Goal: Check status: Check status

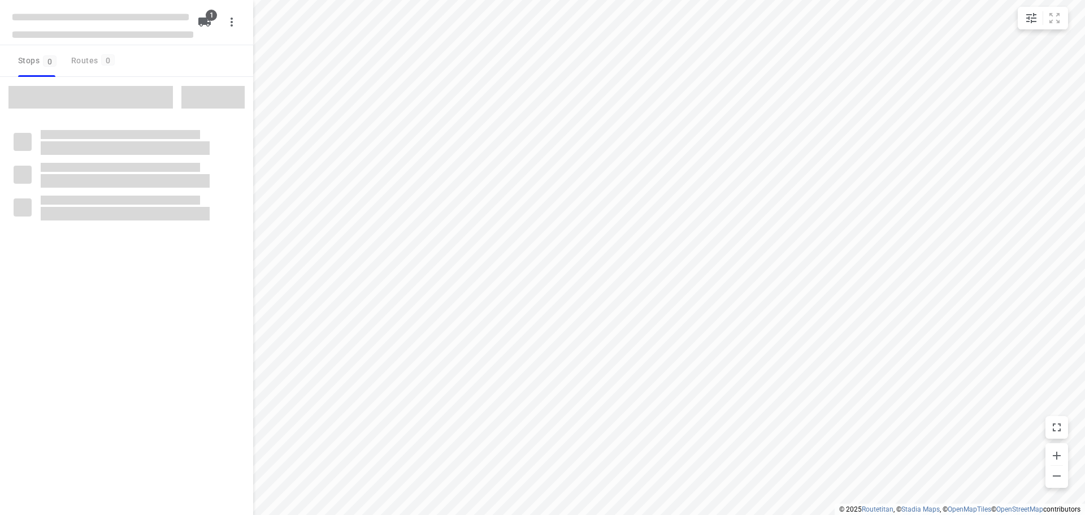
type input "distance"
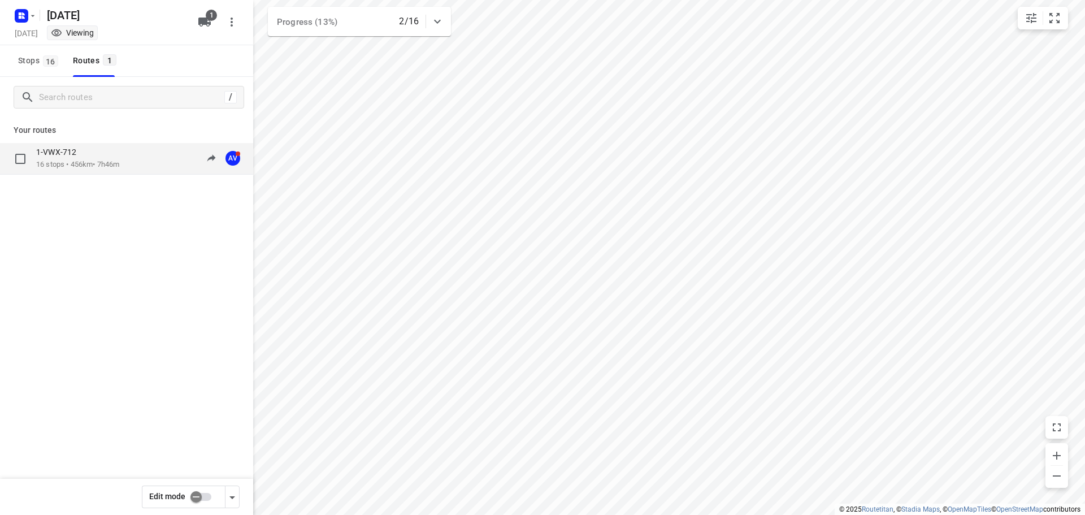
click at [69, 171] on div "1-VWX-712 16 stops • 456km • 7h46m 09:25-17:34 AV" at bounding box center [126, 159] width 253 height 32
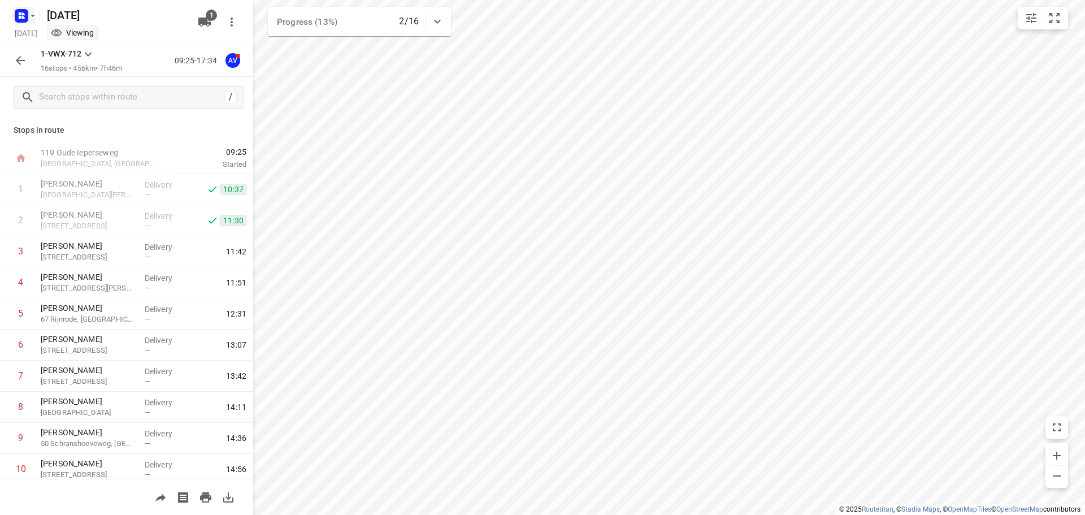
click at [20, 12] on icon "button" at bounding box center [20, 13] width 3 height 3
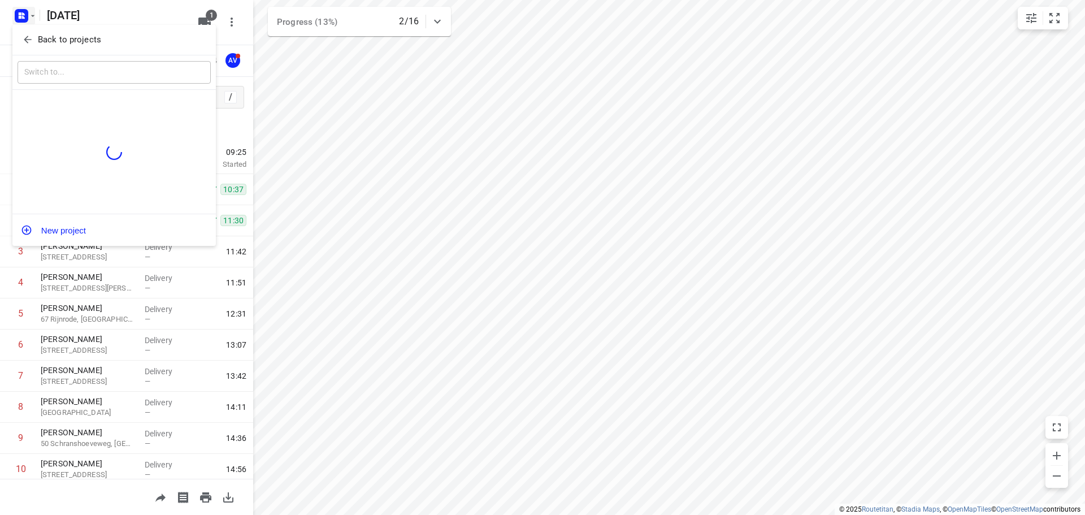
click at [31, 34] on icon "button" at bounding box center [27, 39] width 11 height 11
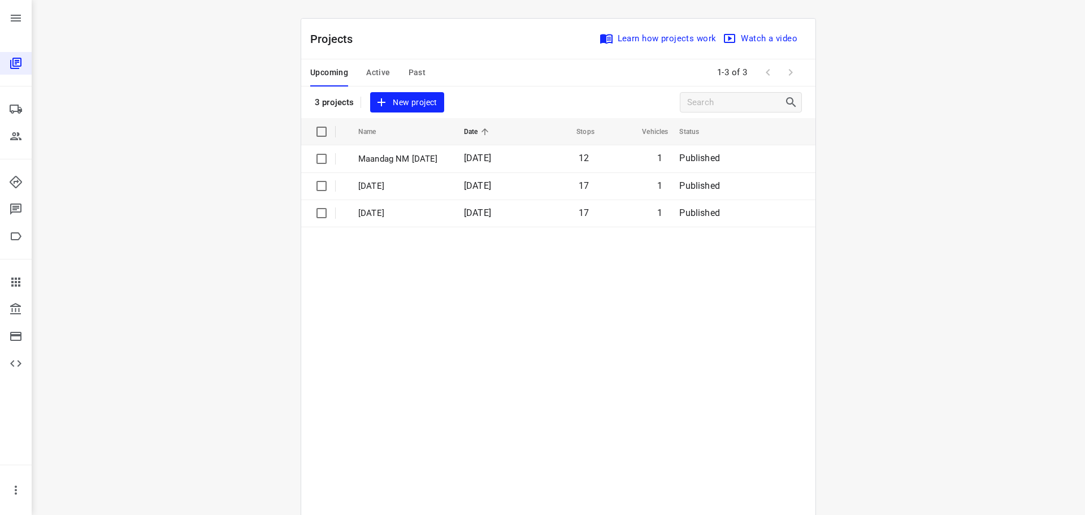
click at [376, 67] on span "Active" at bounding box center [378, 73] width 24 height 14
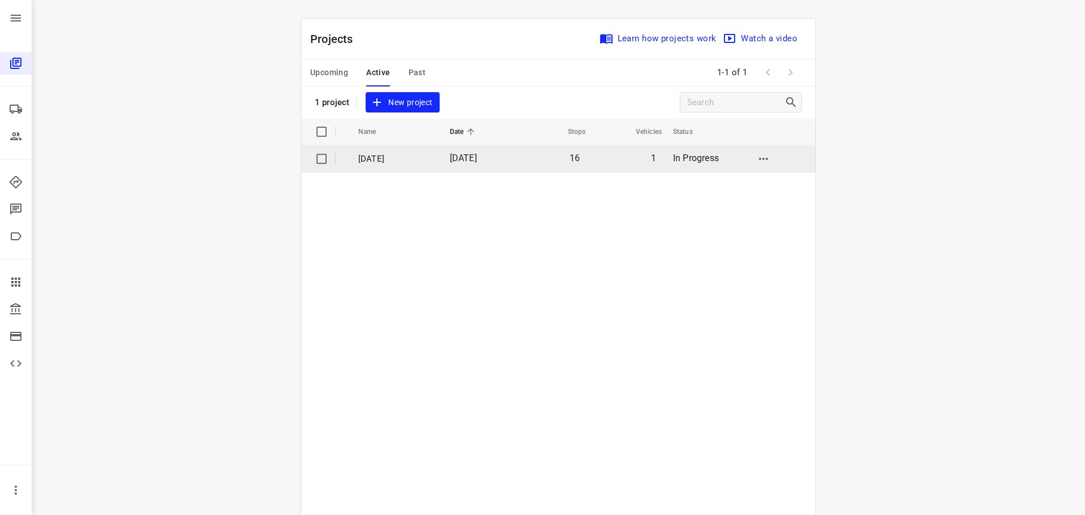
click at [415, 159] on p "[DATE]" at bounding box center [395, 159] width 75 height 13
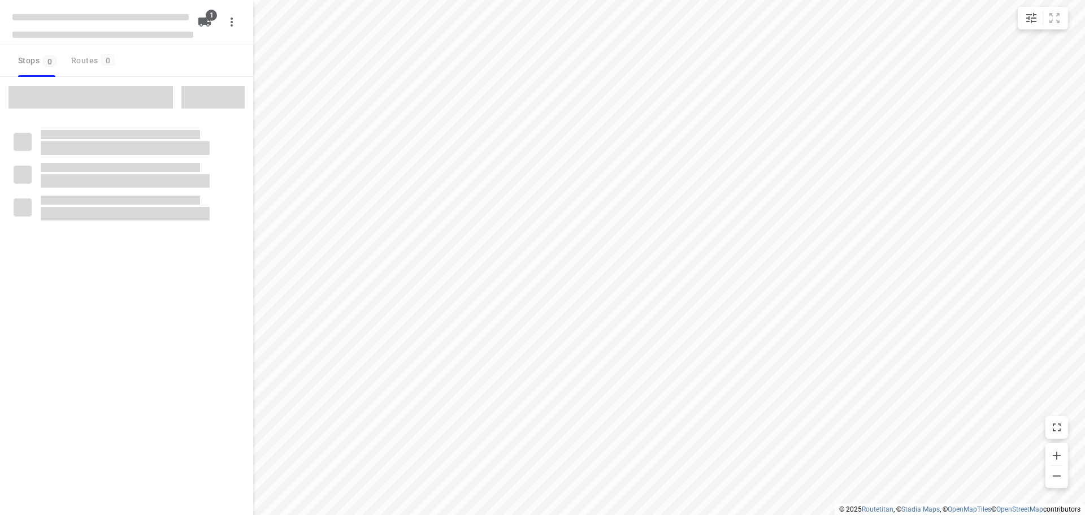
type input "distance"
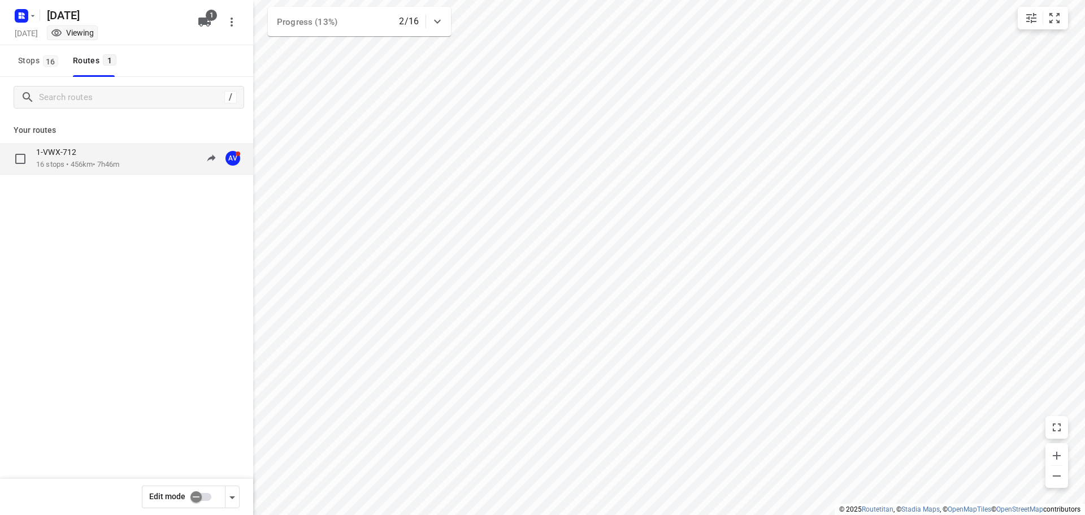
click at [86, 150] on div "1-VWX-712" at bounding box center [77, 153] width 83 height 12
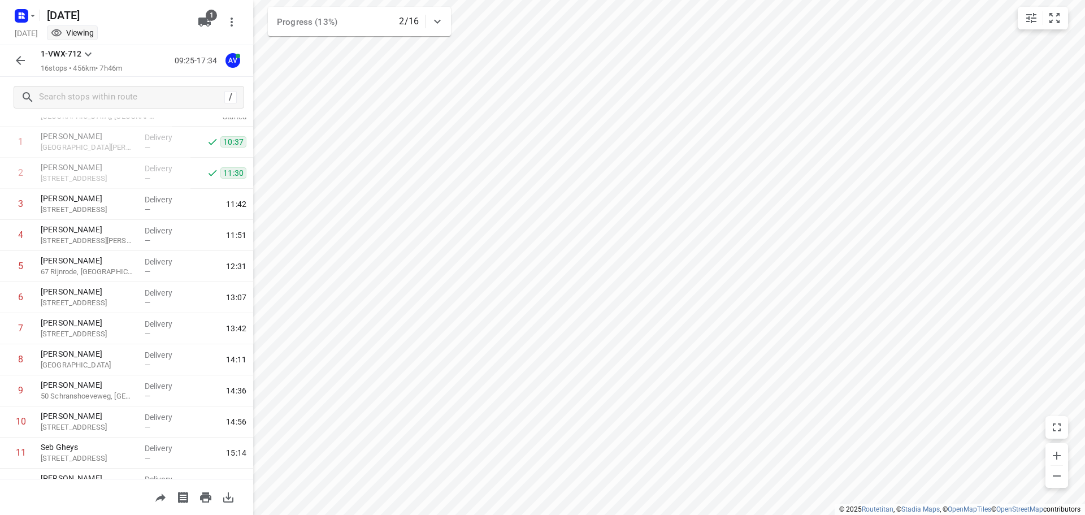
scroll to position [49, 0]
